Goal: Information Seeking & Learning: Learn about a topic

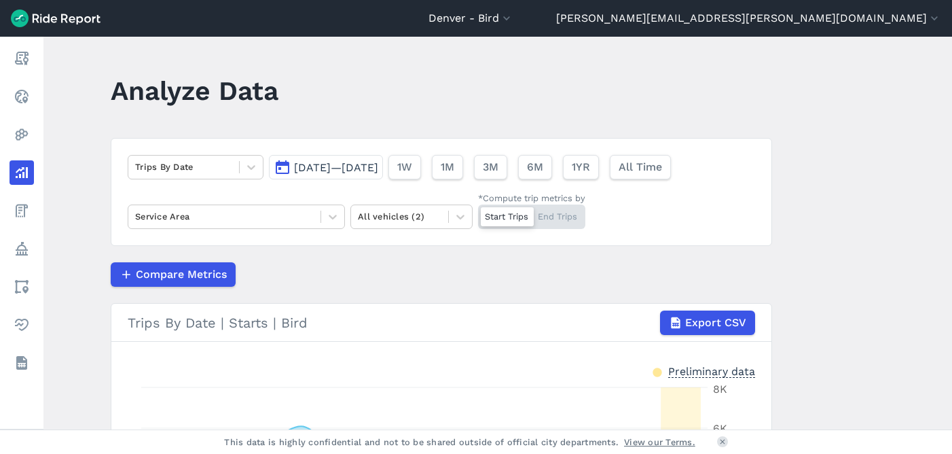
click at [327, 162] on span "[DATE]—[DATE]" at bounding box center [336, 167] width 84 height 13
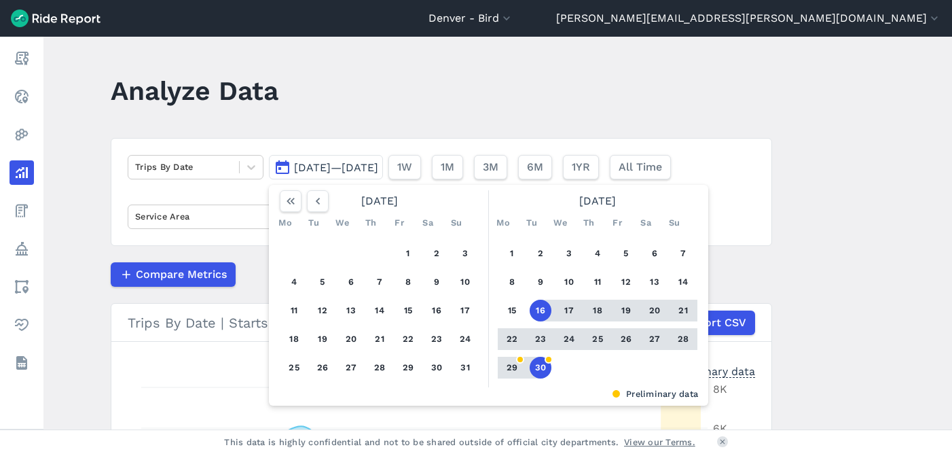
click at [353, 112] on header "Analyze Data" at bounding box center [450, 95] width 678 height 52
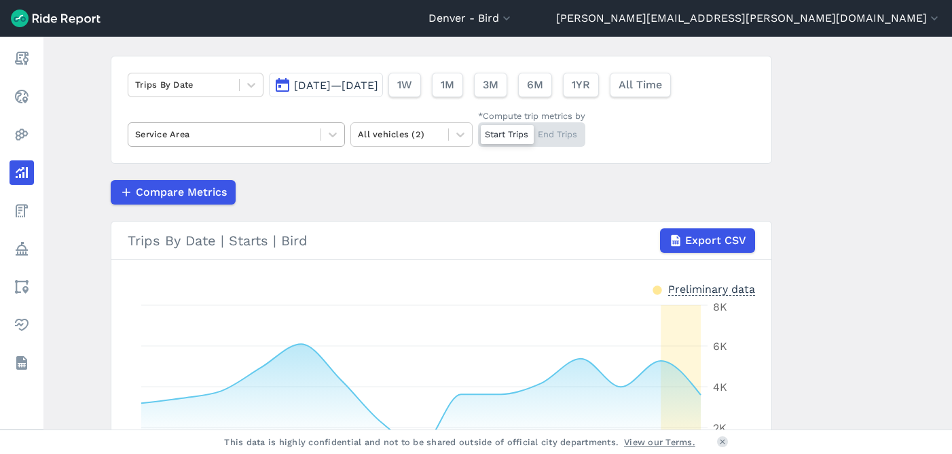
scroll to position [79, 0]
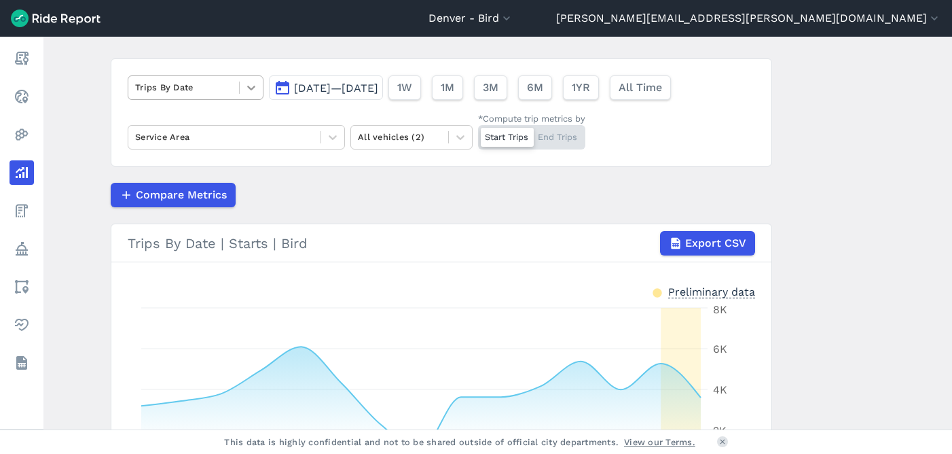
click at [255, 90] on div at bounding box center [251, 87] width 23 height 23
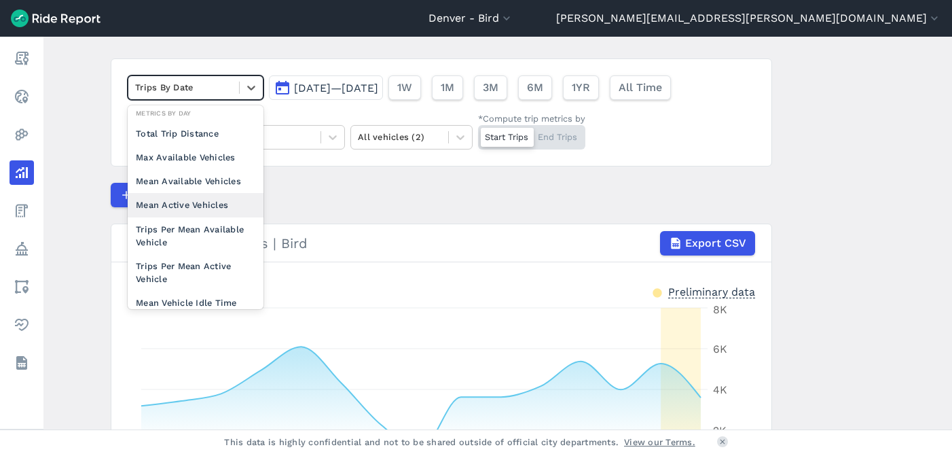
scroll to position [105, 0]
click at [196, 202] on div "Mean Active Vehicles" at bounding box center [196, 204] width 136 height 24
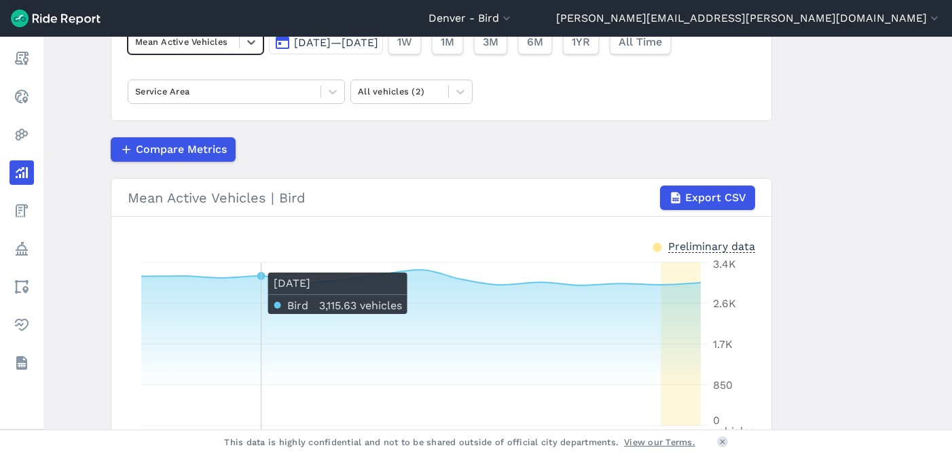
scroll to position [75, 0]
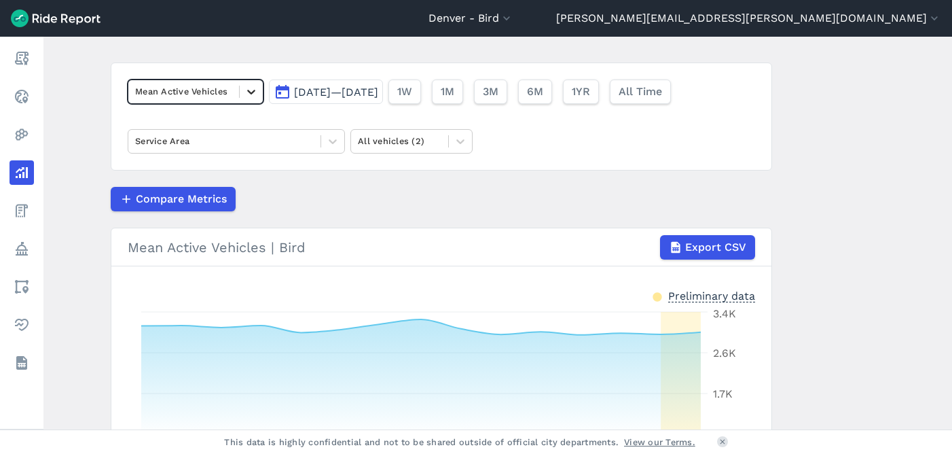
click at [247, 90] on icon at bounding box center [251, 92] width 8 height 5
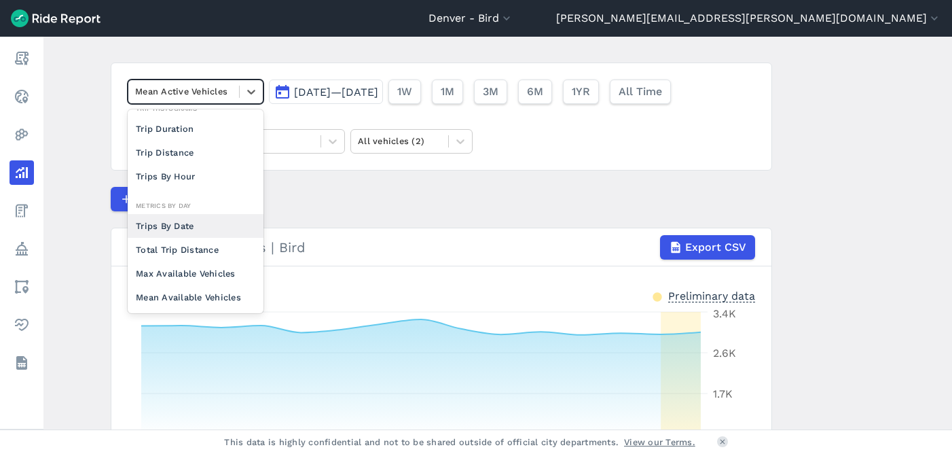
scroll to position [32, 0]
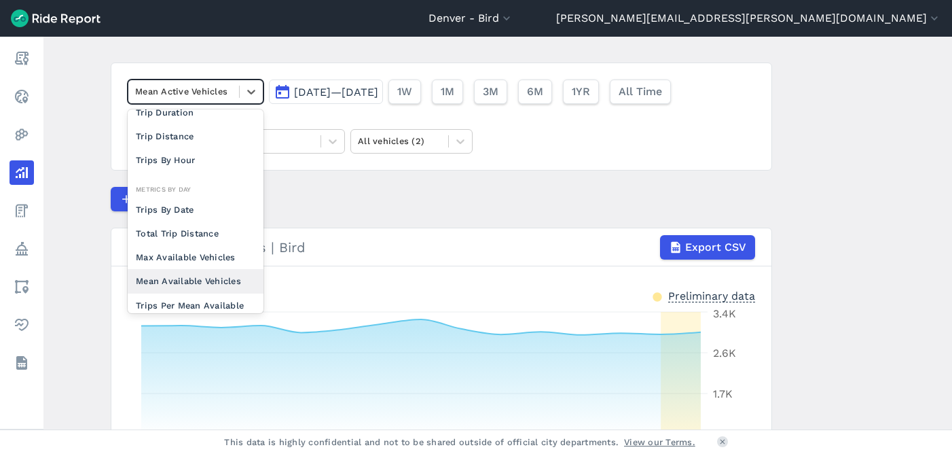
click at [205, 283] on div "Mean Available Vehicles" at bounding box center [196, 281] width 136 height 24
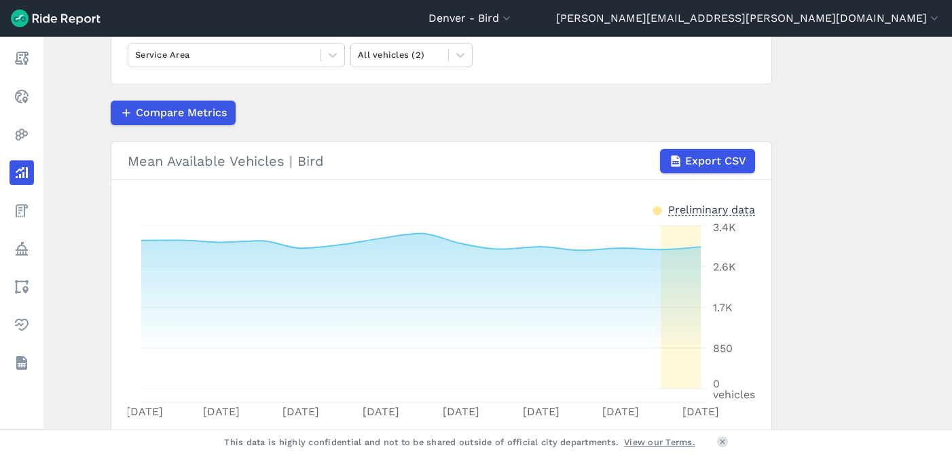
scroll to position [26, 0]
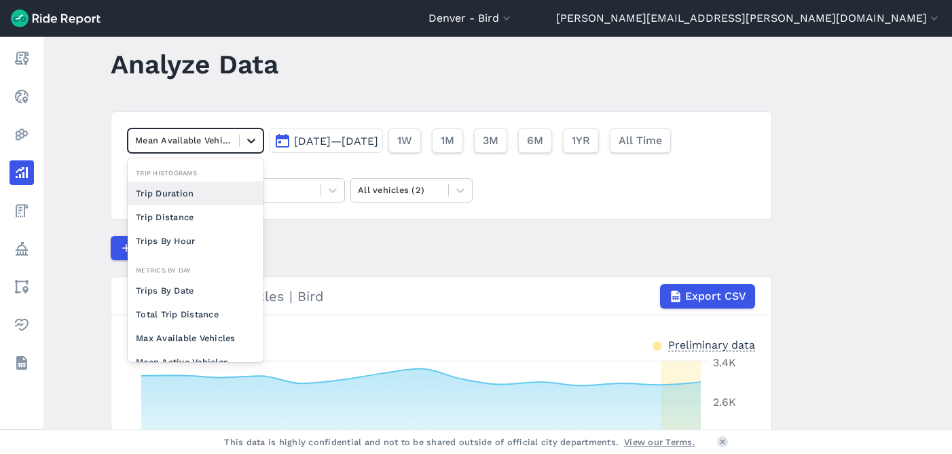
click at [249, 143] on icon at bounding box center [251, 140] width 8 height 5
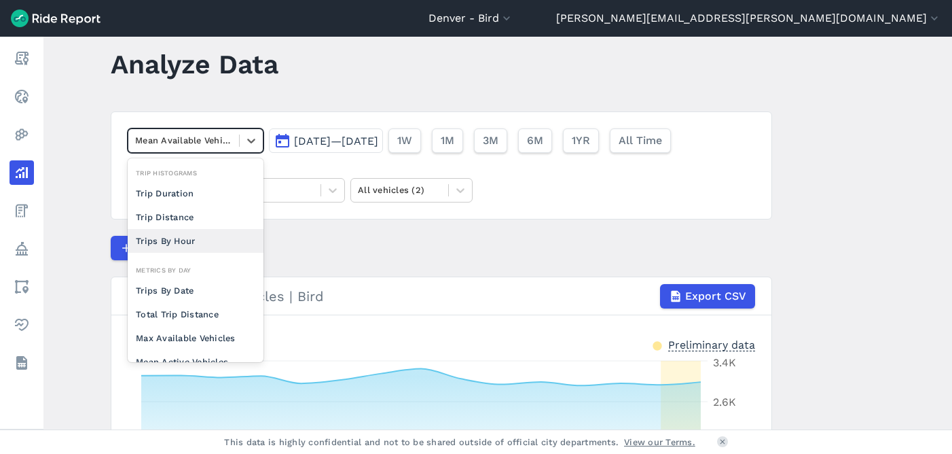
scroll to position [25, 0]
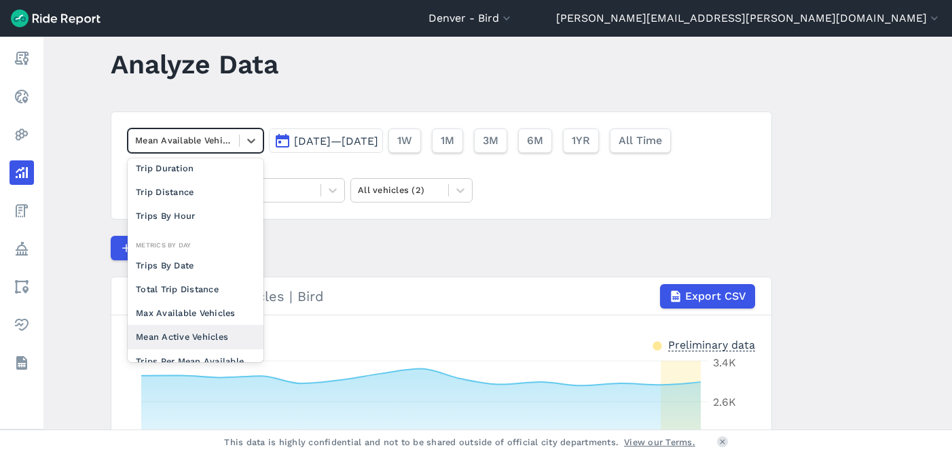
click at [207, 333] on div "Mean Active Vehicles" at bounding box center [196, 337] width 136 height 24
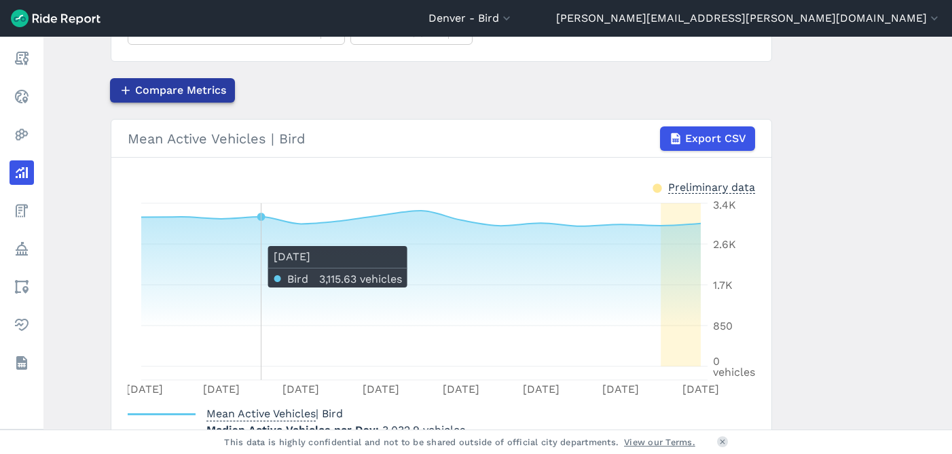
scroll to position [120, 0]
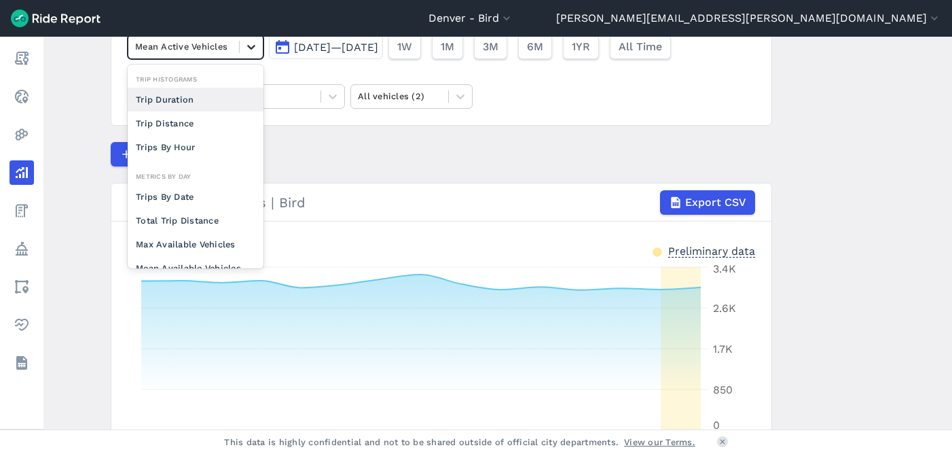
click at [240, 45] on div at bounding box center [251, 46] width 23 height 23
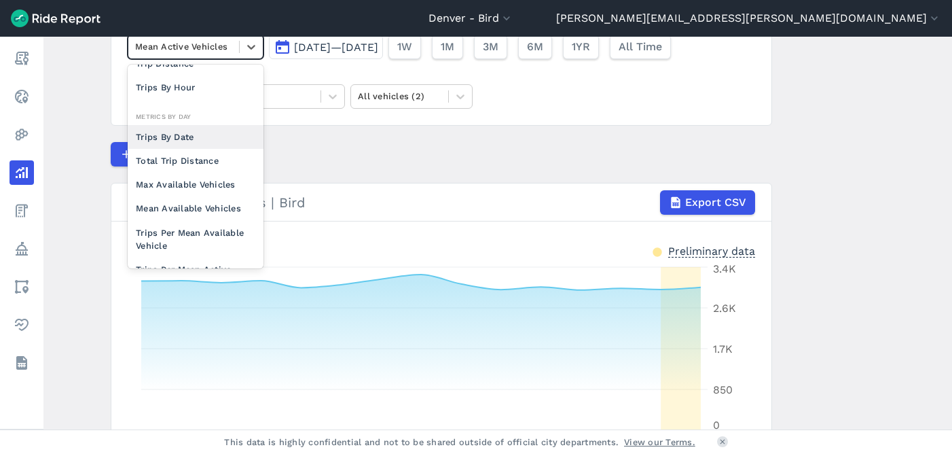
scroll to position [69, 0]
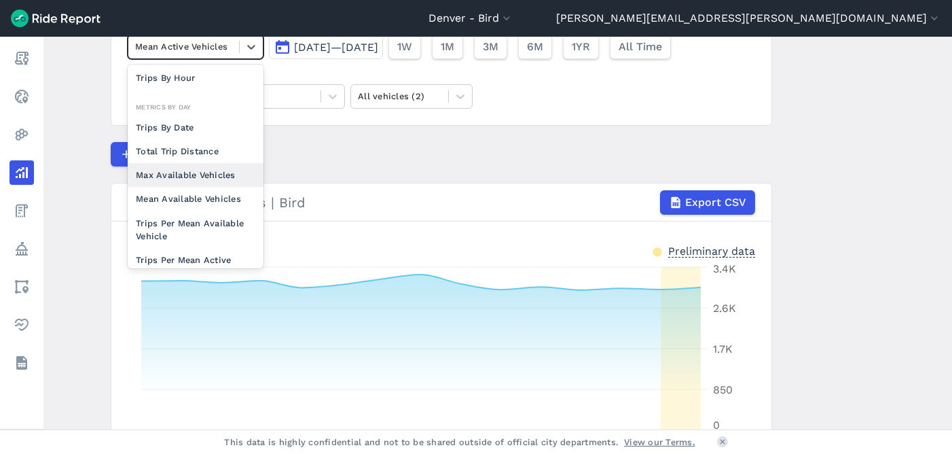
click at [185, 172] on div "Max Available Vehicles" at bounding box center [196, 175] width 136 height 24
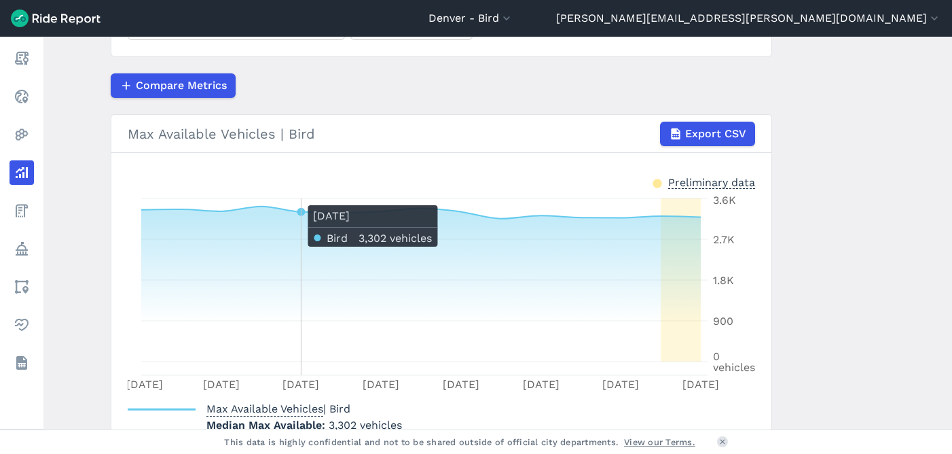
scroll to position [1, 0]
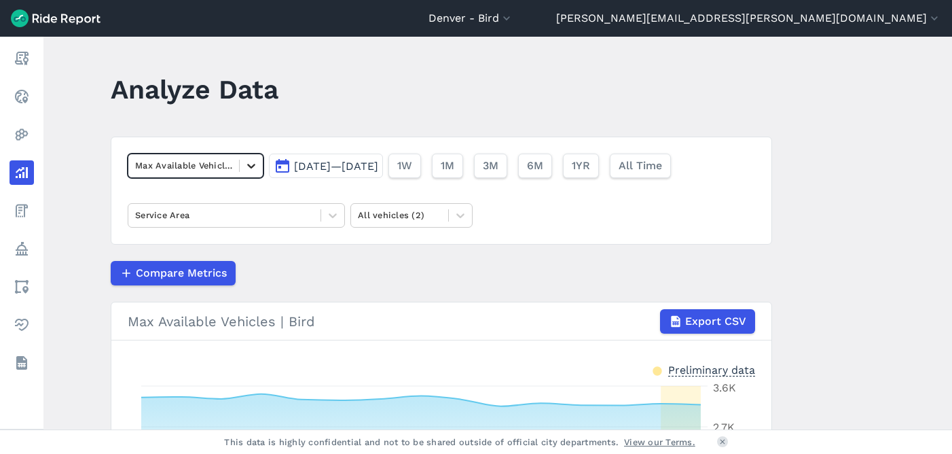
click at [248, 162] on icon at bounding box center [251, 166] width 14 height 14
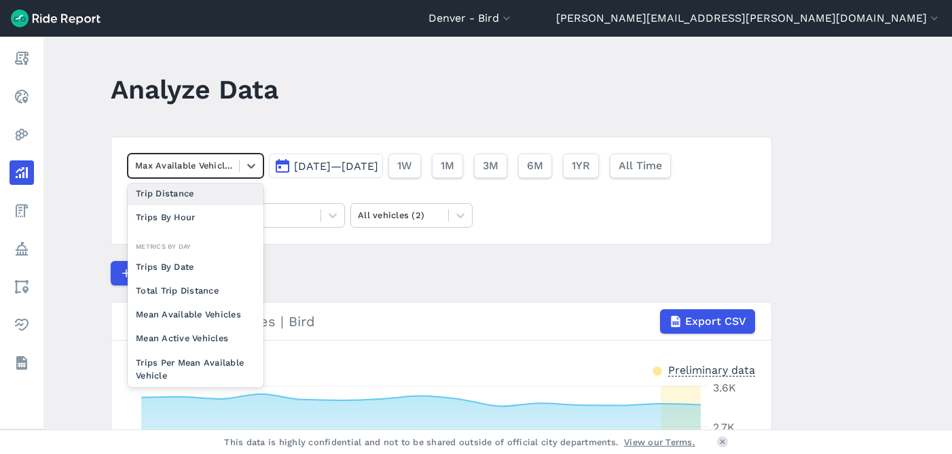
scroll to position [108, 0]
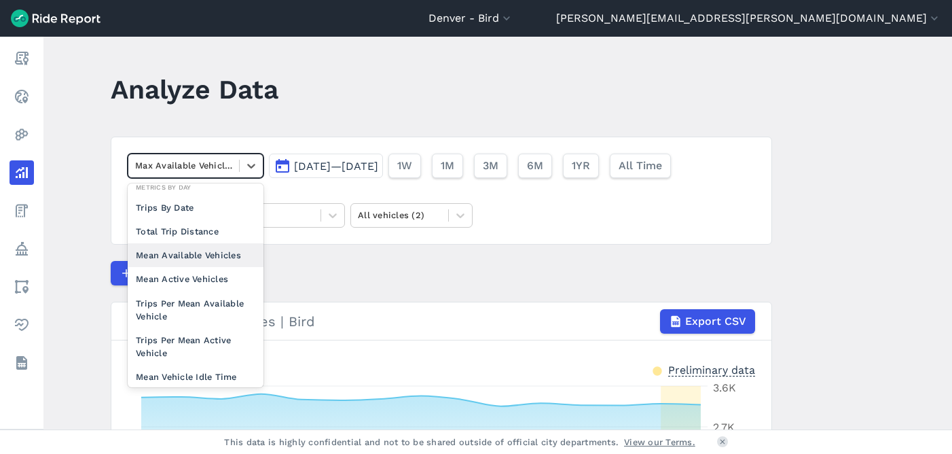
click at [187, 253] on div "Mean Available Vehicles" at bounding box center [196, 255] width 136 height 24
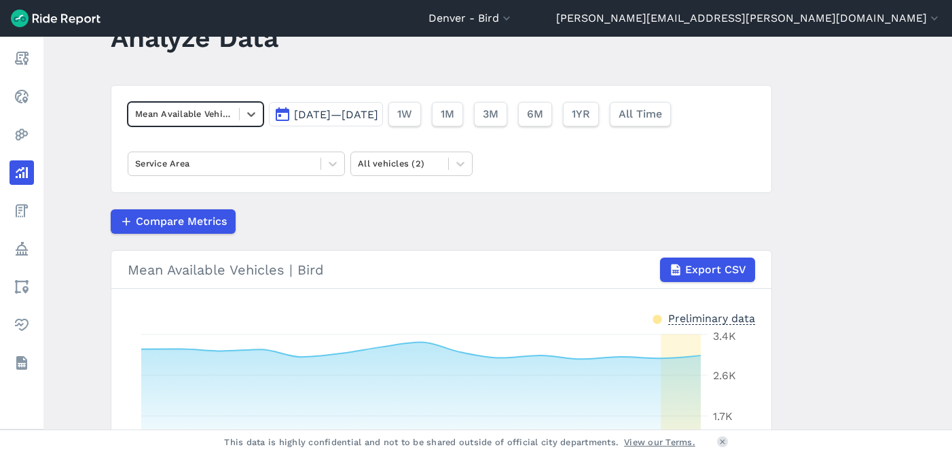
scroll to position [52, 0]
click at [234, 116] on div "Mean Available Vehicles" at bounding box center [183, 114] width 111 height 21
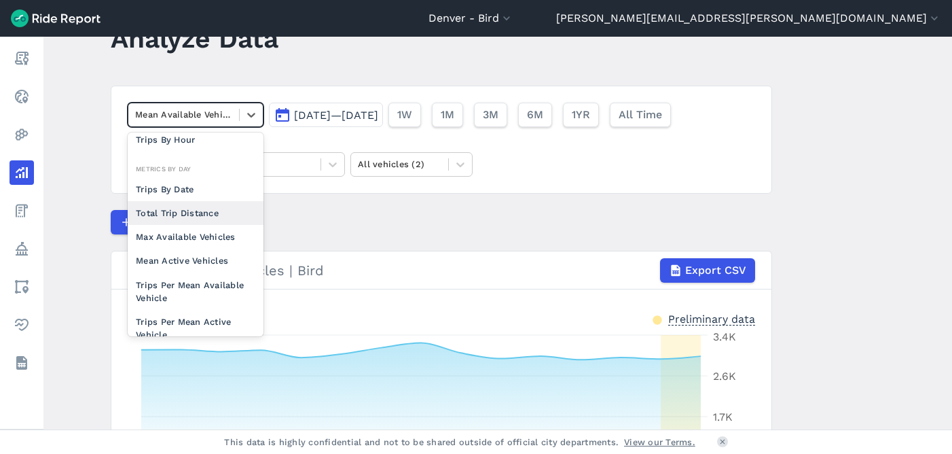
scroll to position [81, 0]
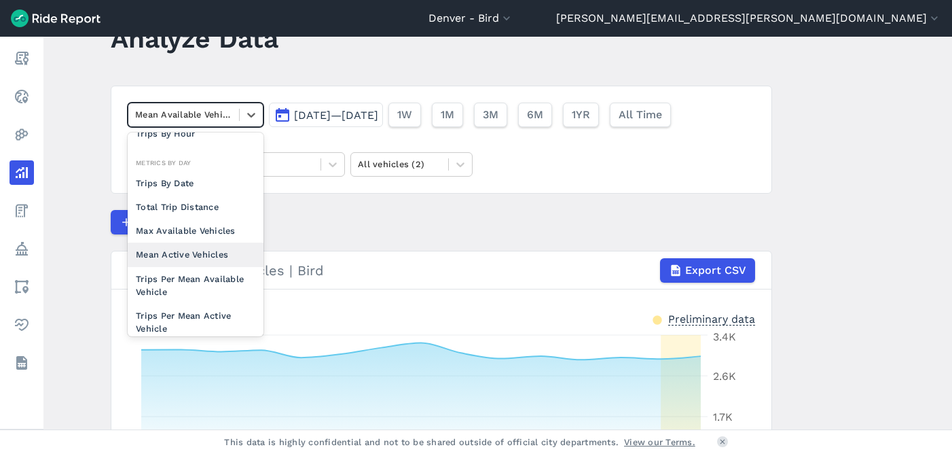
click at [182, 245] on div "Mean Active Vehicles" at bounding box center [196, 254] width 136 height 24
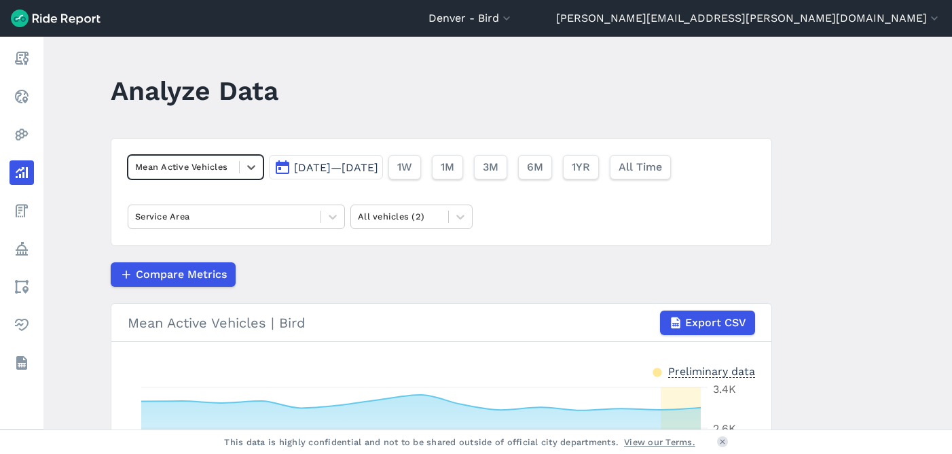
click at [212, 159] on div "Mean Active Vehicles" at bounding box center [183, 166] width 111 height 21
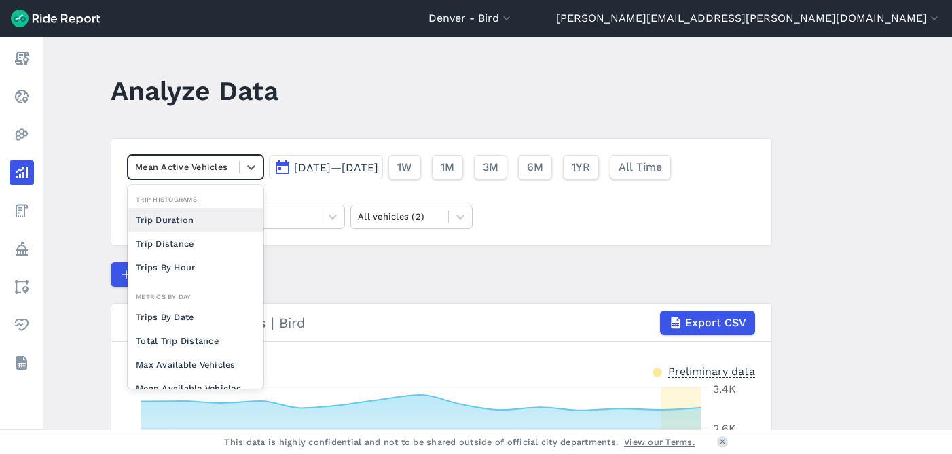
click at [479, 88] on header "Analyze Data" at bounding box center [450, 95] width 678 height 52
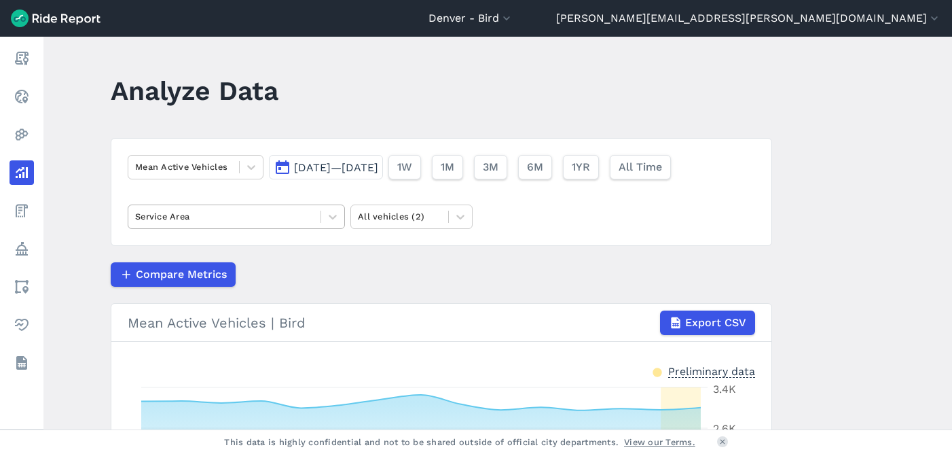
click at [297, 217] on div at bounding box center [224, 216] width 179 height 16
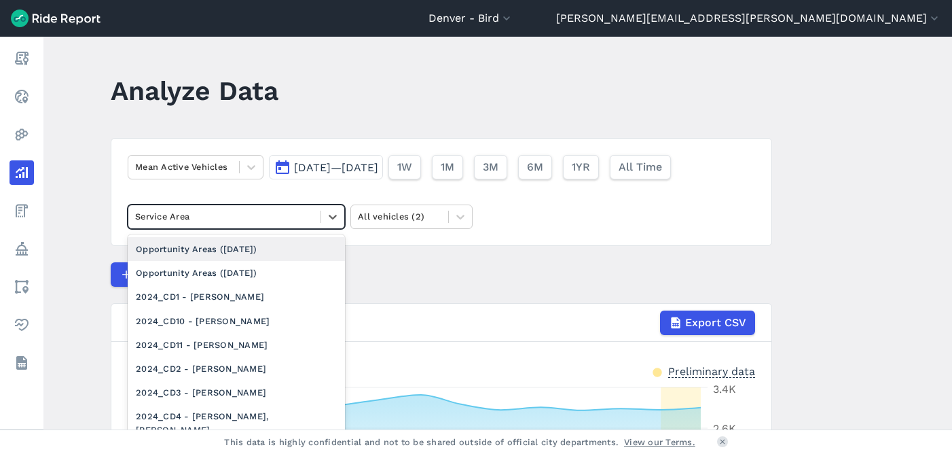
click at [301, 215] on div at bounding box center [224, 216] width 179 height 16
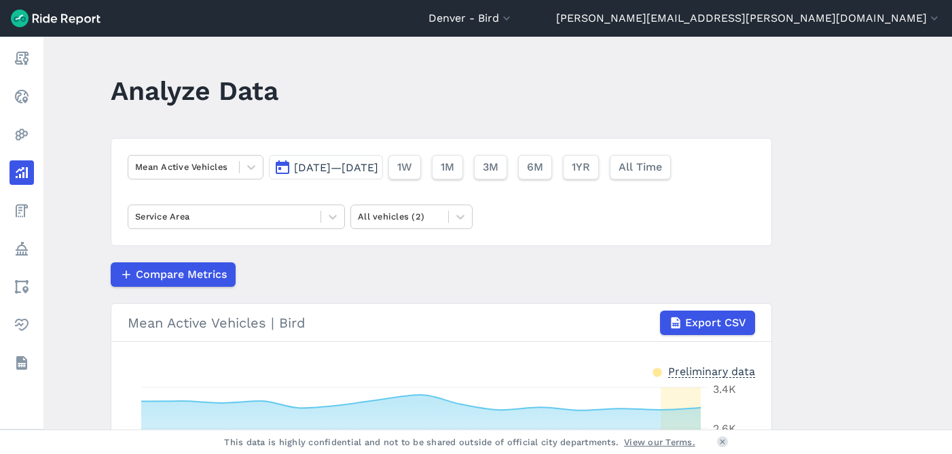
click at [437, 229] on div "Mean Active Vehicles [DATE]—[DATE] 1W 1M 3M 6M 1YR All Time Service Area All ve…" at bounding box center [441, 192] width 661 height 108
click at [432, 218] on div at bounding box center [400, 216] width 84 height 16
click at [430, 217] on div at bounding box center [400, 216] width 84 height 16
